Goal: Register for event/course: Register for event/course

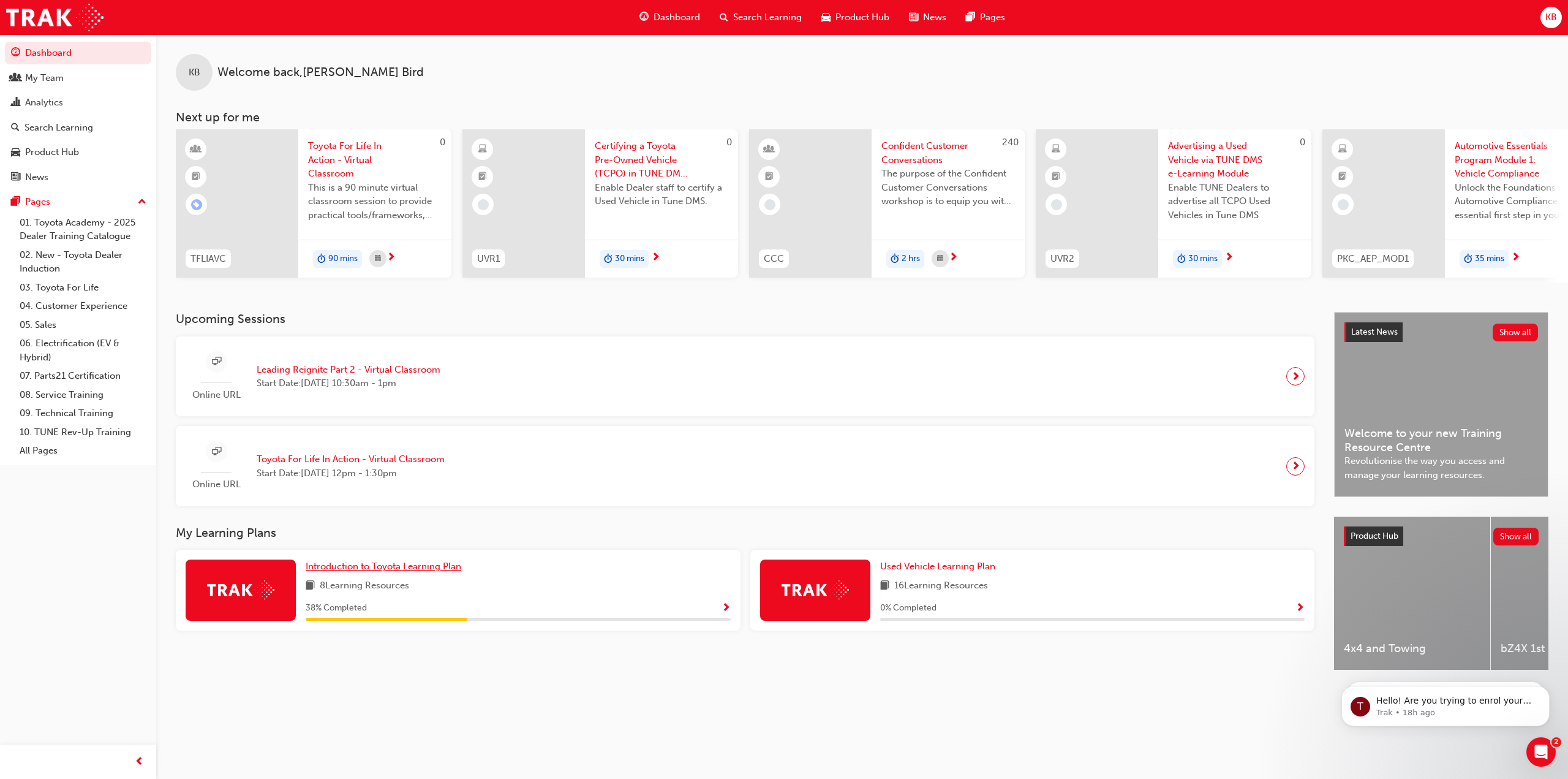
click at [444, 571] on span "Introduction to Toyota Learning Plan" at bounding box center [383, 566] width 156 height 11
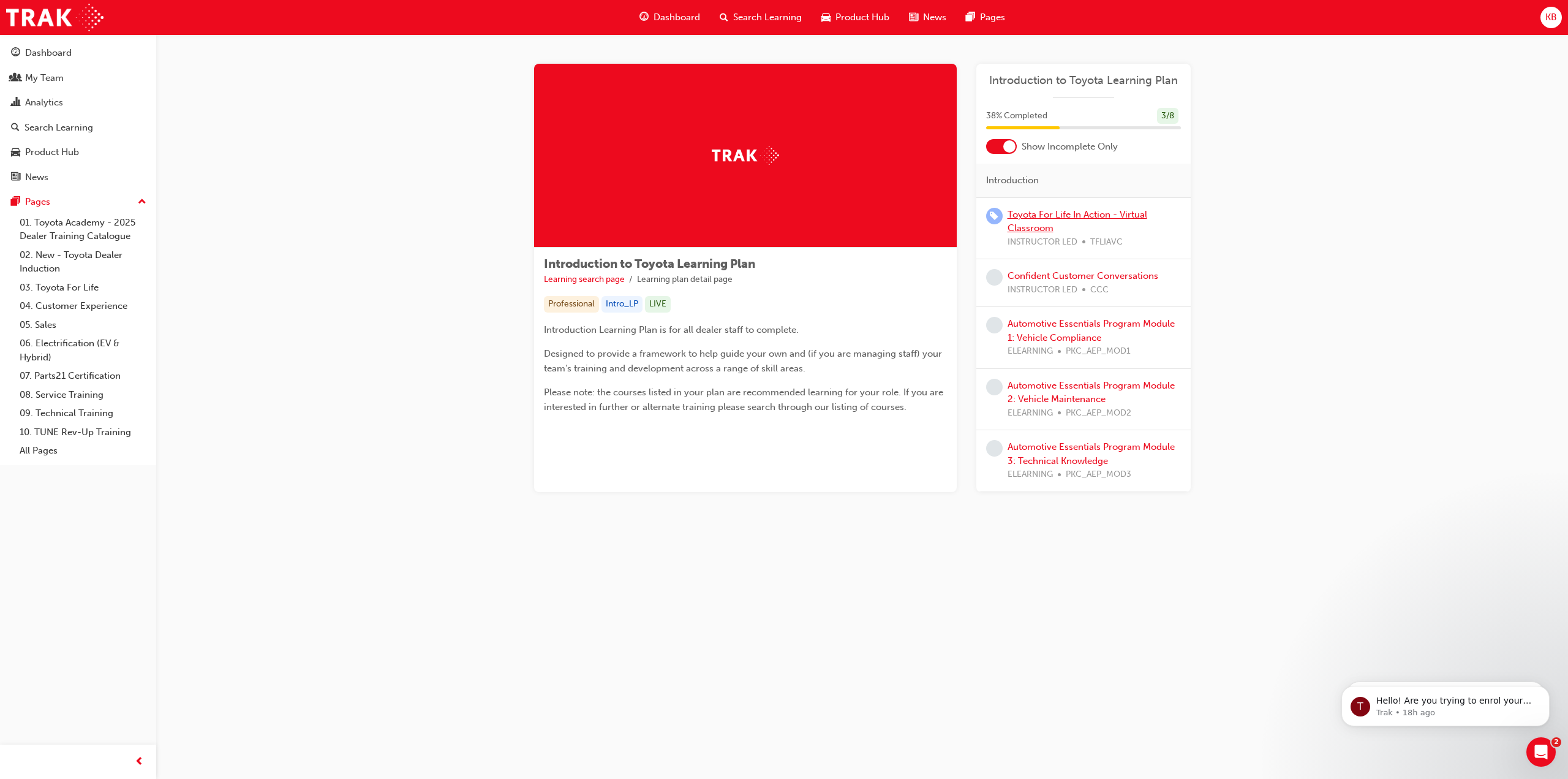
click at [1134, 215] on link "Toyota For Life In Action - Virtual Classroom" at bounding box center [1077, 222] width 140 height 25
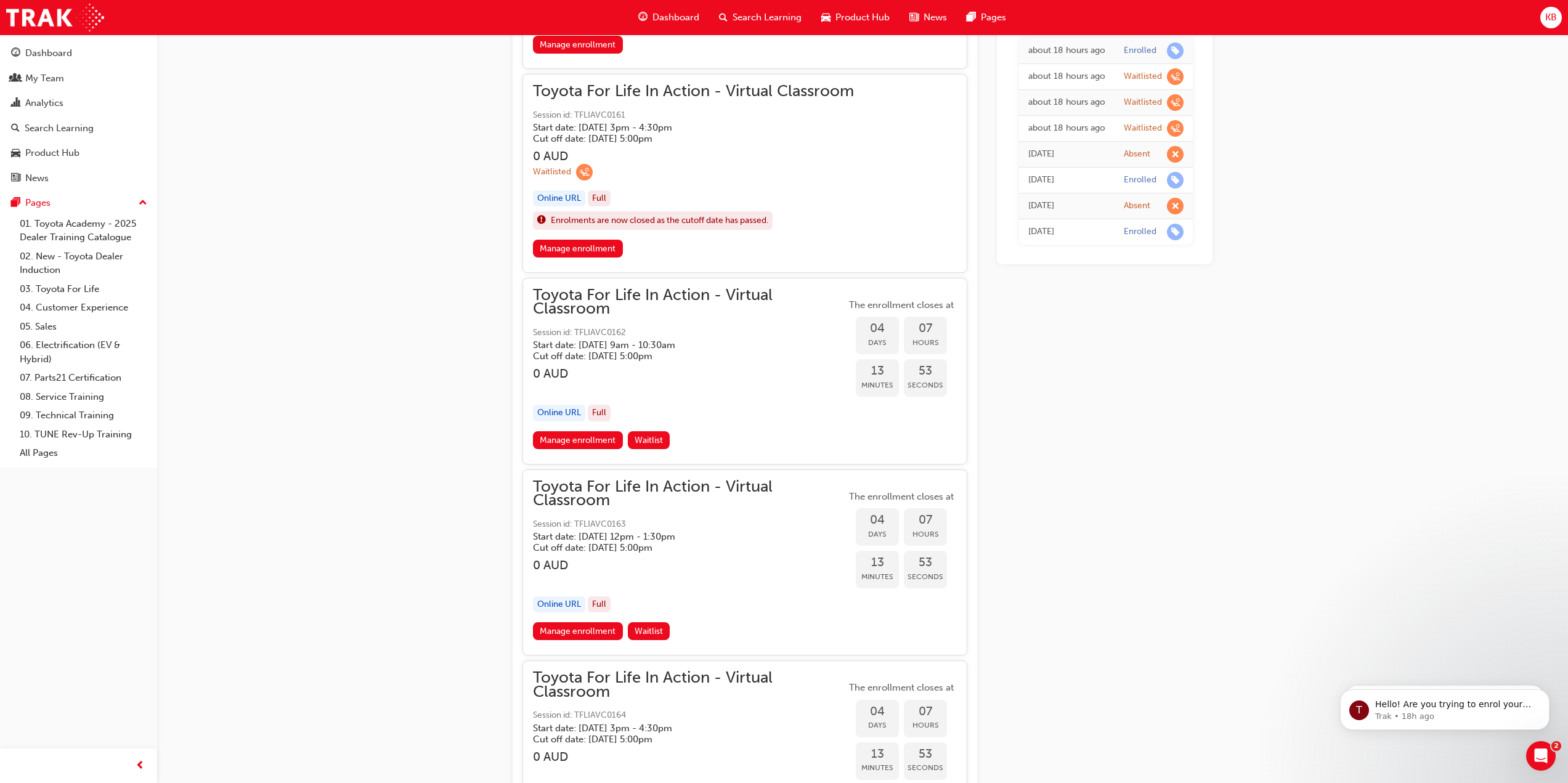
scroll to position [1339, 0]
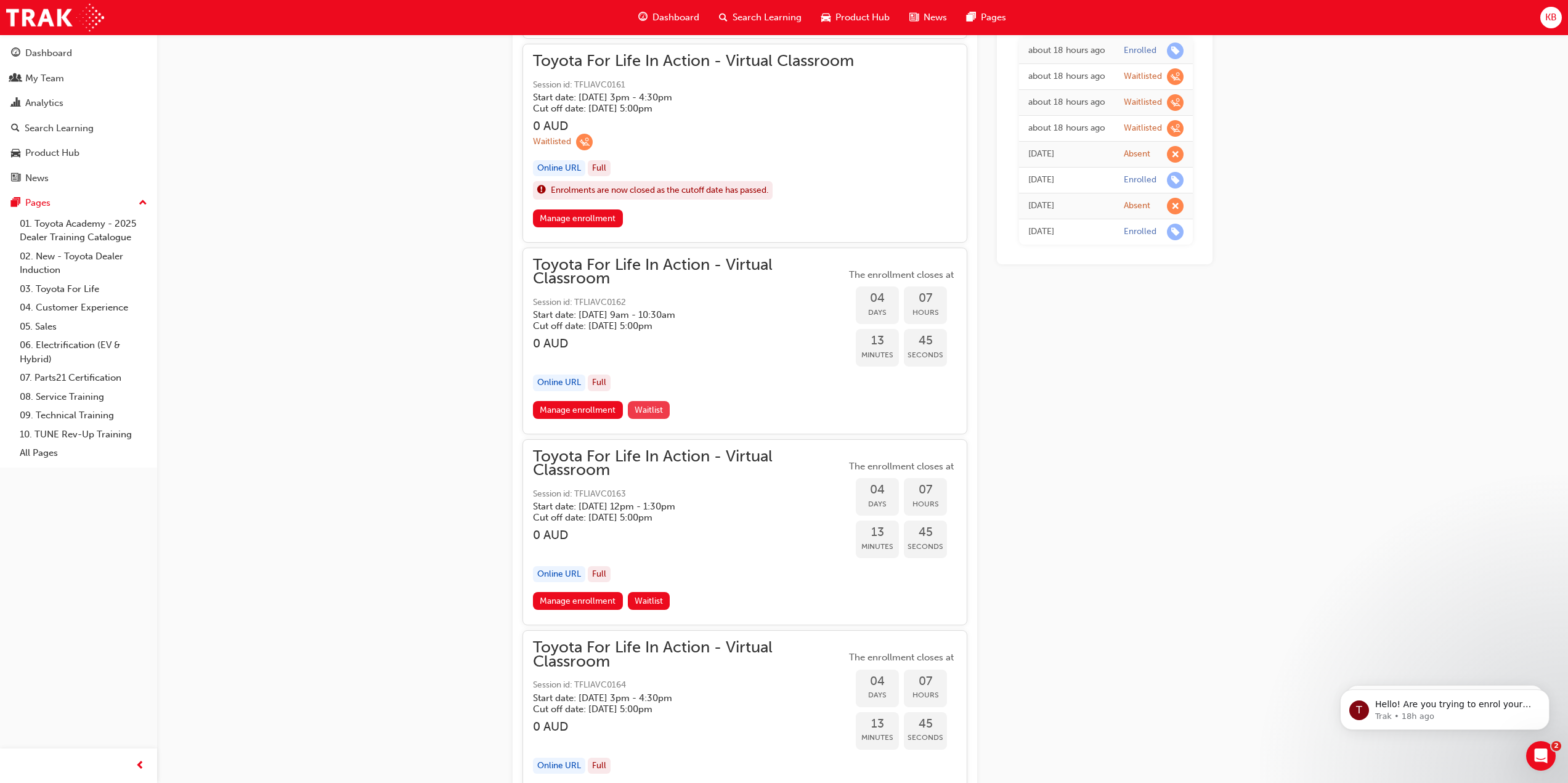
click at [660, 409] on span "Waitlist" at bounding box center [649, 410] width 28 height 11
